Goal: Task Accomplishment & Management: Use online tool/utility

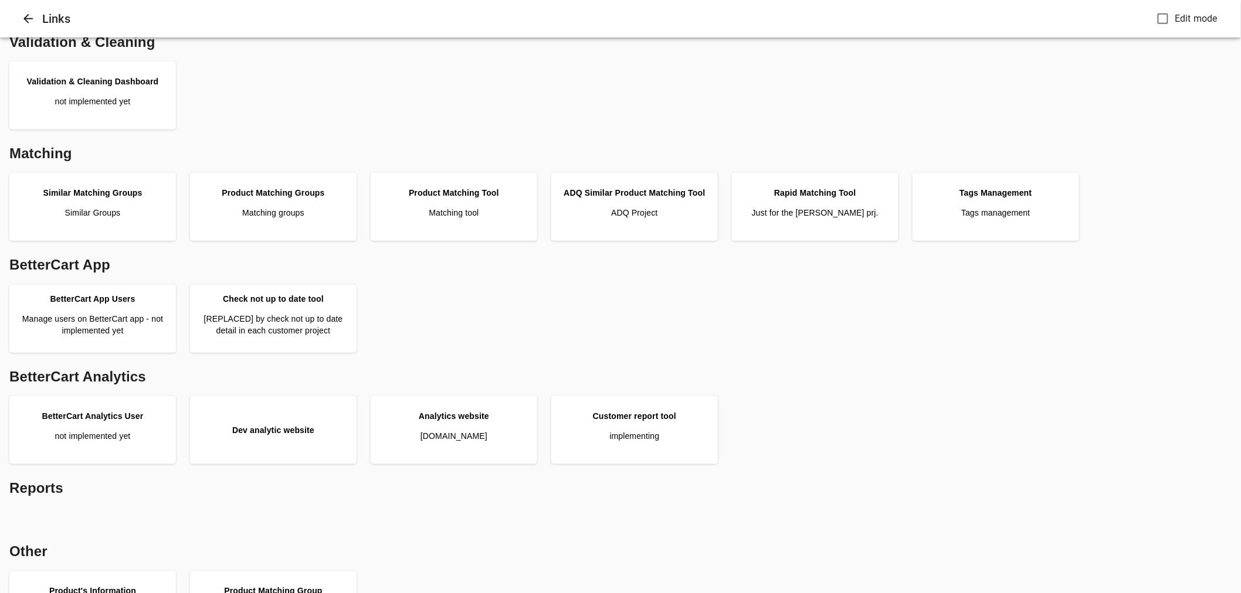
scroll to position [260, 0]
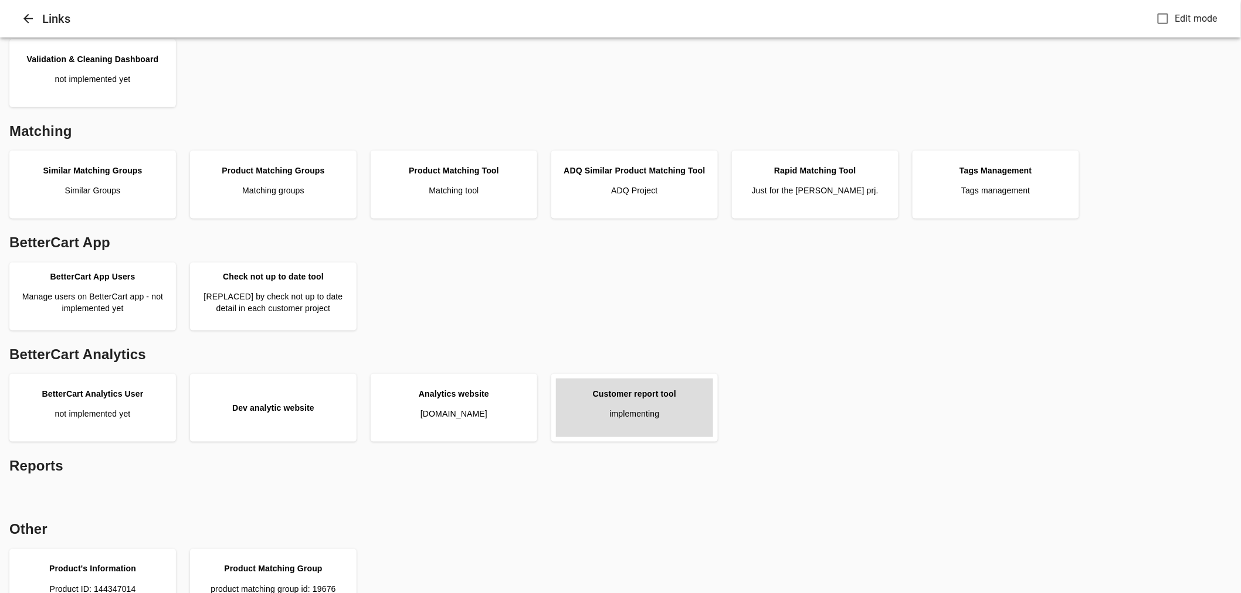
click at [641, 427] on link "Customer report tool implementing" at bounding box center [634, 408] width 157 height 59
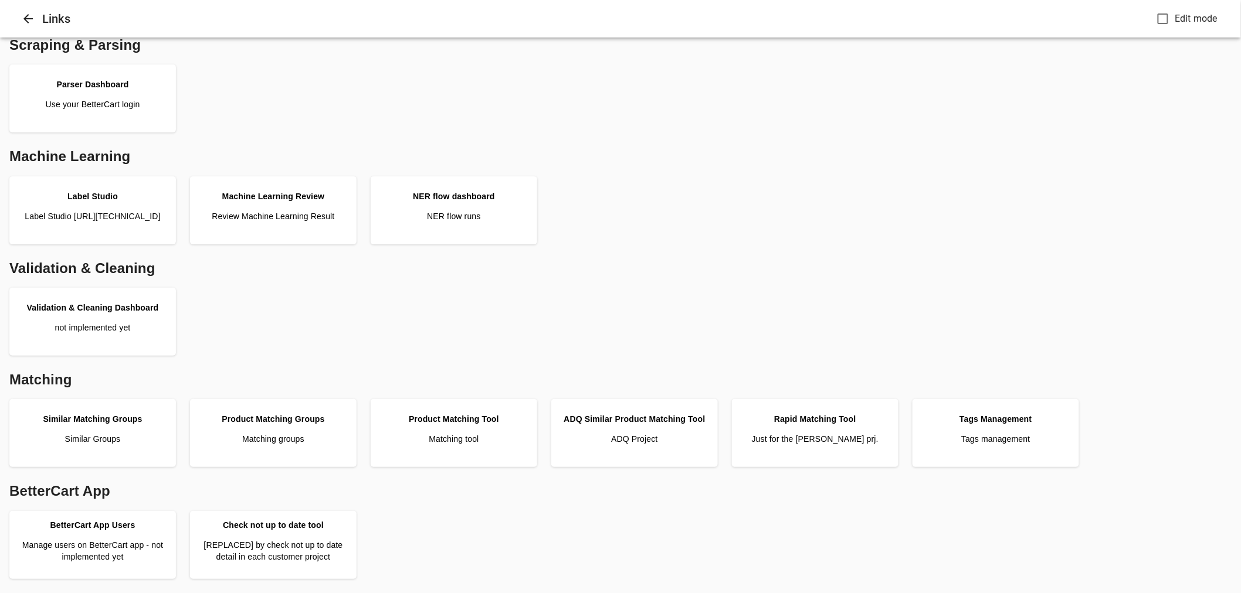
scroll to position [0, 0]
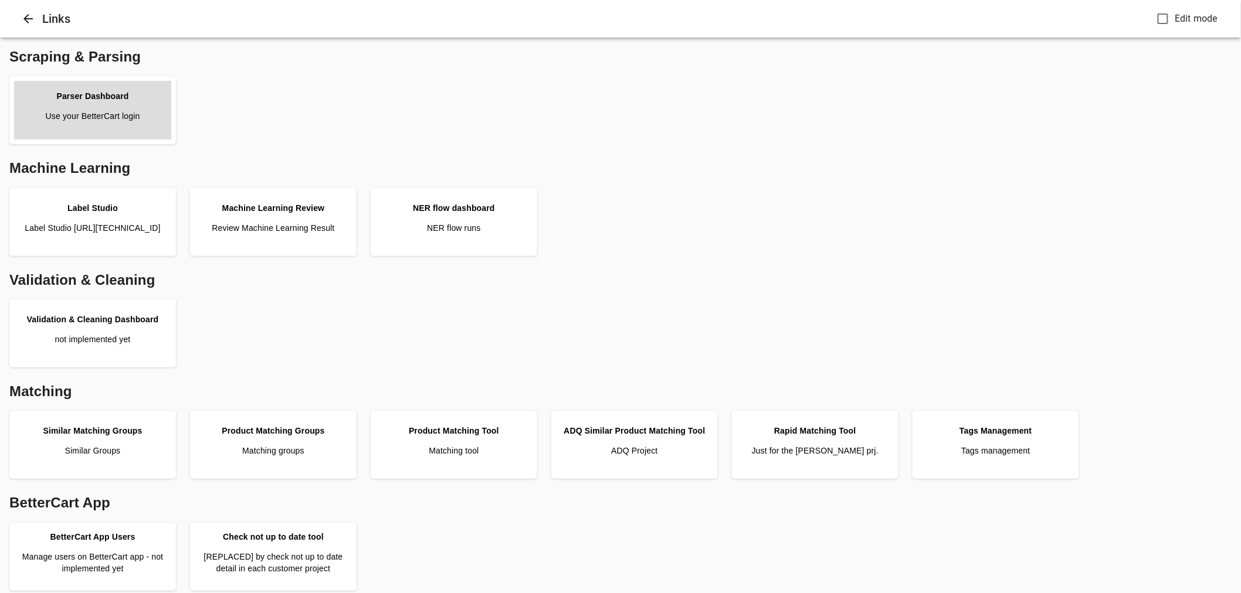
click at [94, 97] on div "Parser Dashboard" at bounding box center [92, 96] width 72 height 12
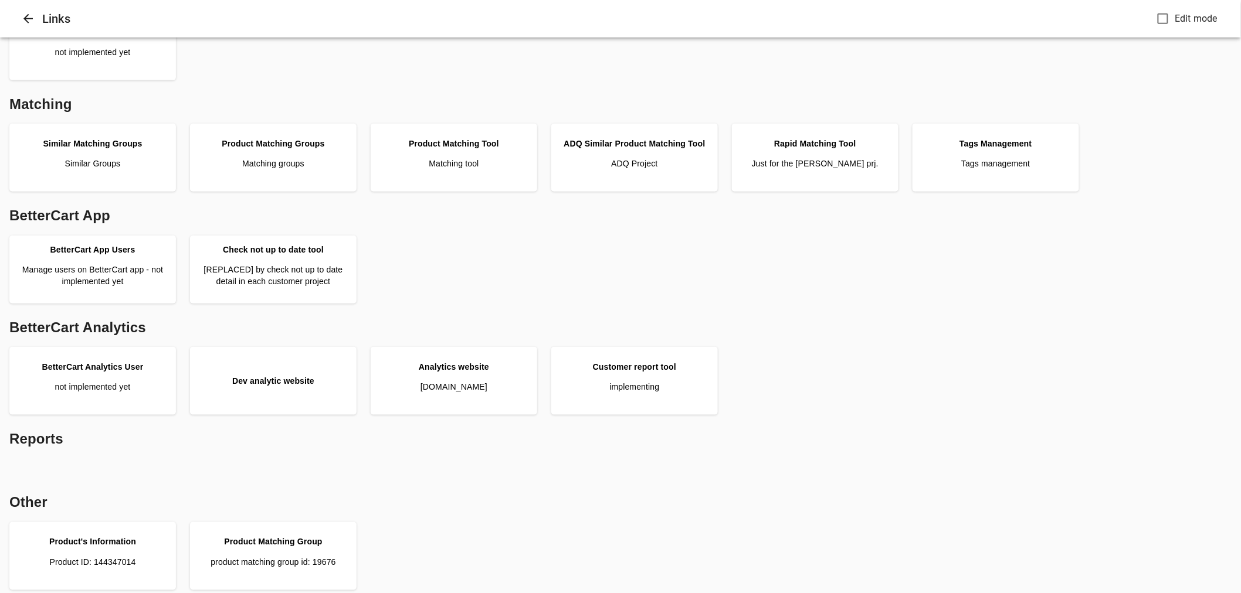
scroll to position [293, 0]
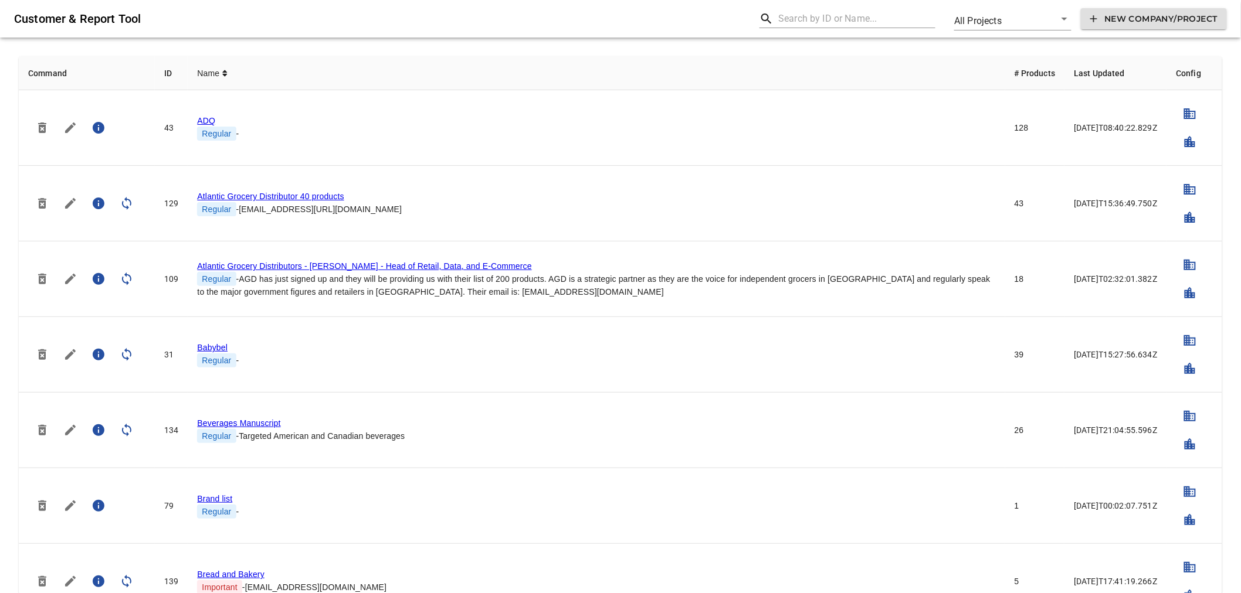
click at [805, 15] on input "text" at bounding box center [856, 18] width 157 height 19
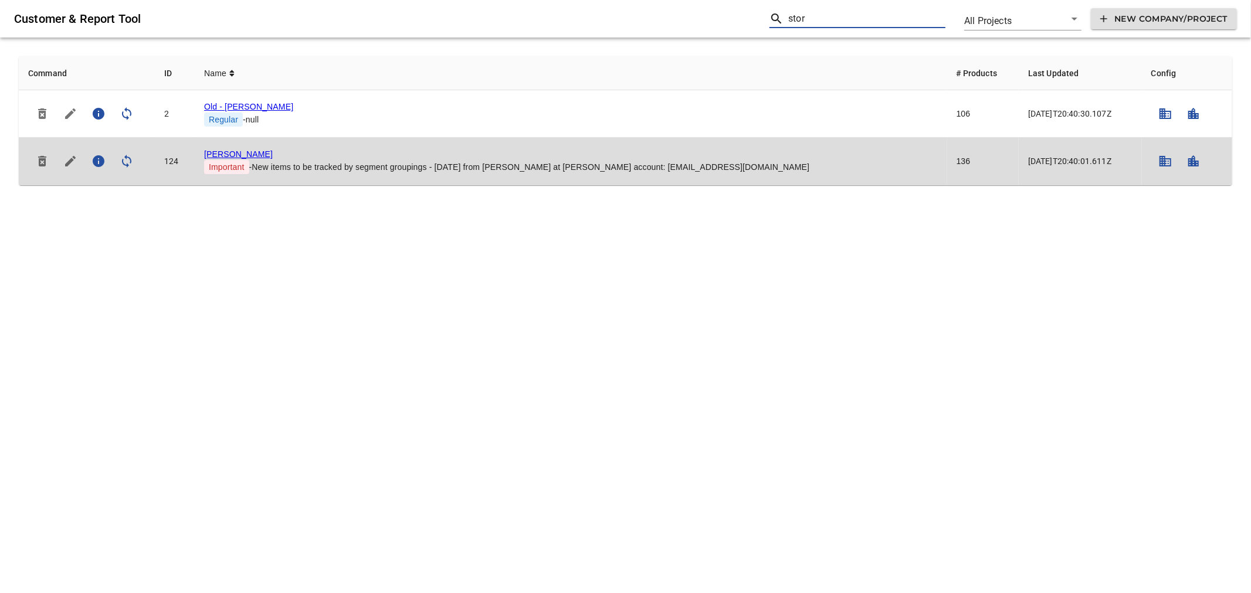
type input "stor"
click at [227, 155] on link "[PERSON_NAME]" at bounding box center [238, 154] width 69 height 9
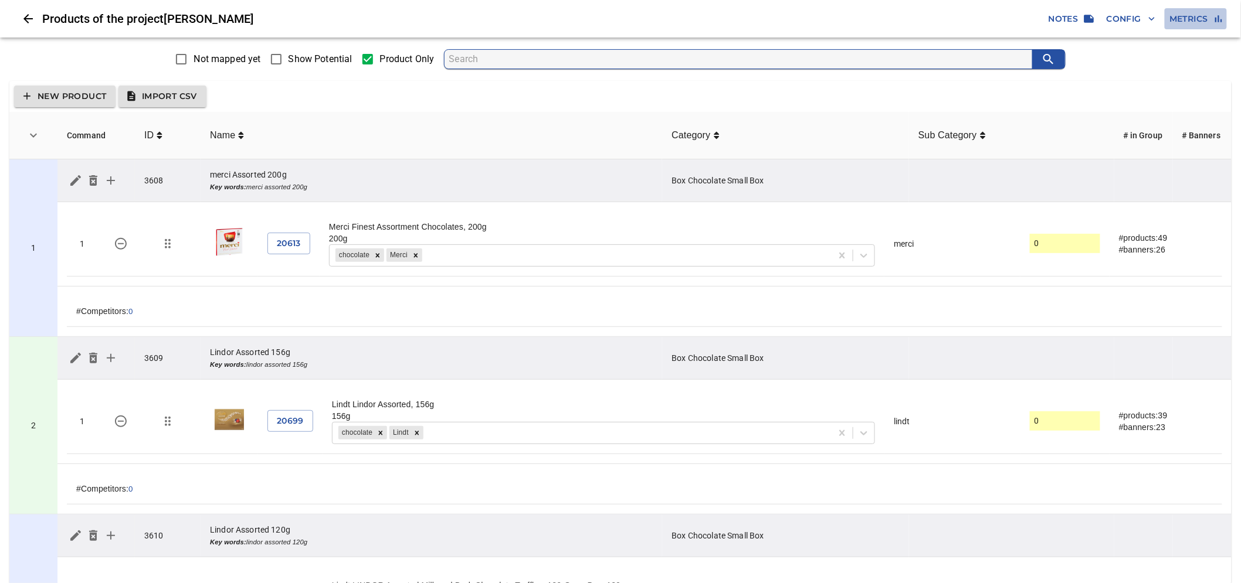
click at [1205, 24] on span "Metrics" at bounding box center [1195, 19] width 53 height 15
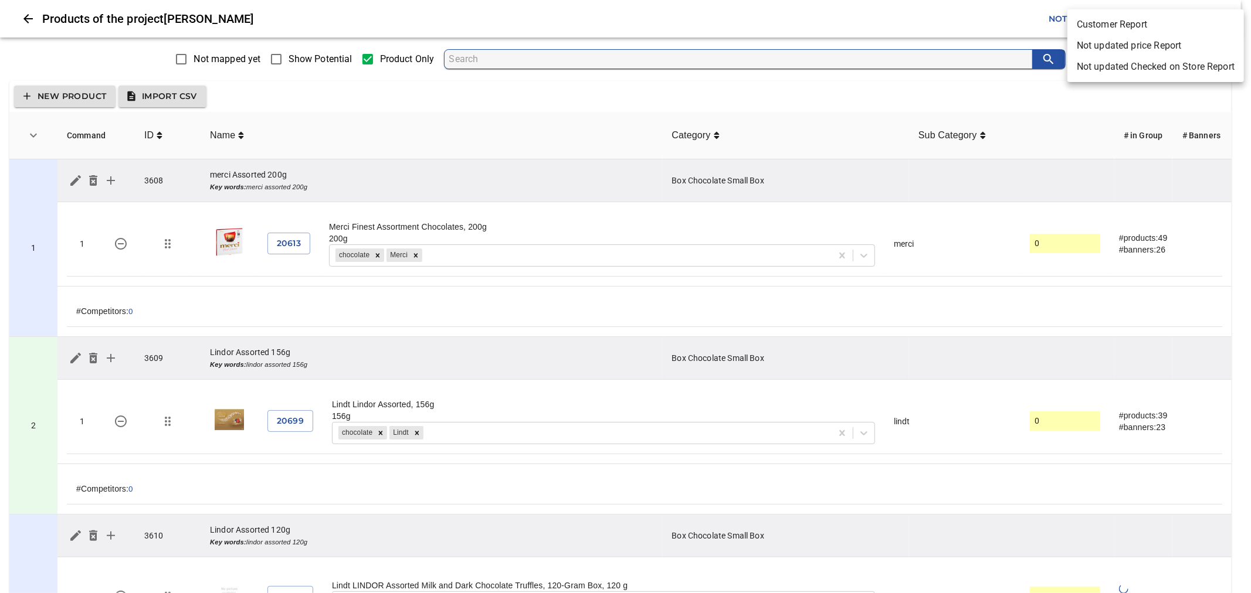
click at [1117, 18] on li "Customer Report" at bounding box center [1155, 24] width 176 height 21
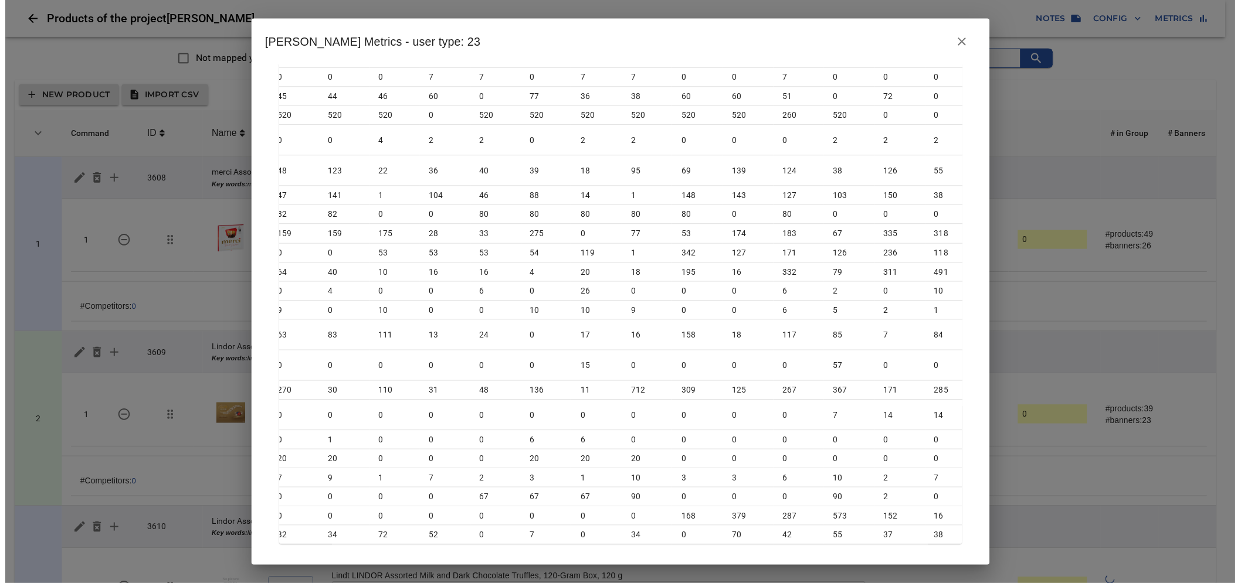
scroll to position [0, 100]
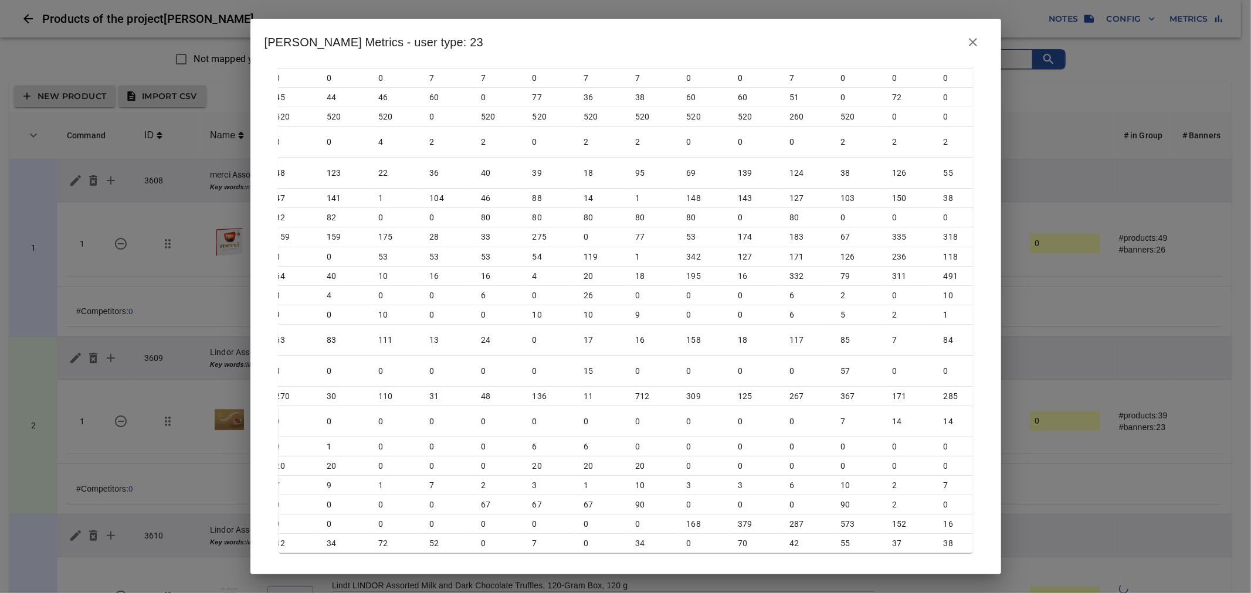
click at [974, 41] on icon "close" at bounding box center [973, 42] width 14 height 14
